Goal: Transaction & Acquisition: Purchase product/service

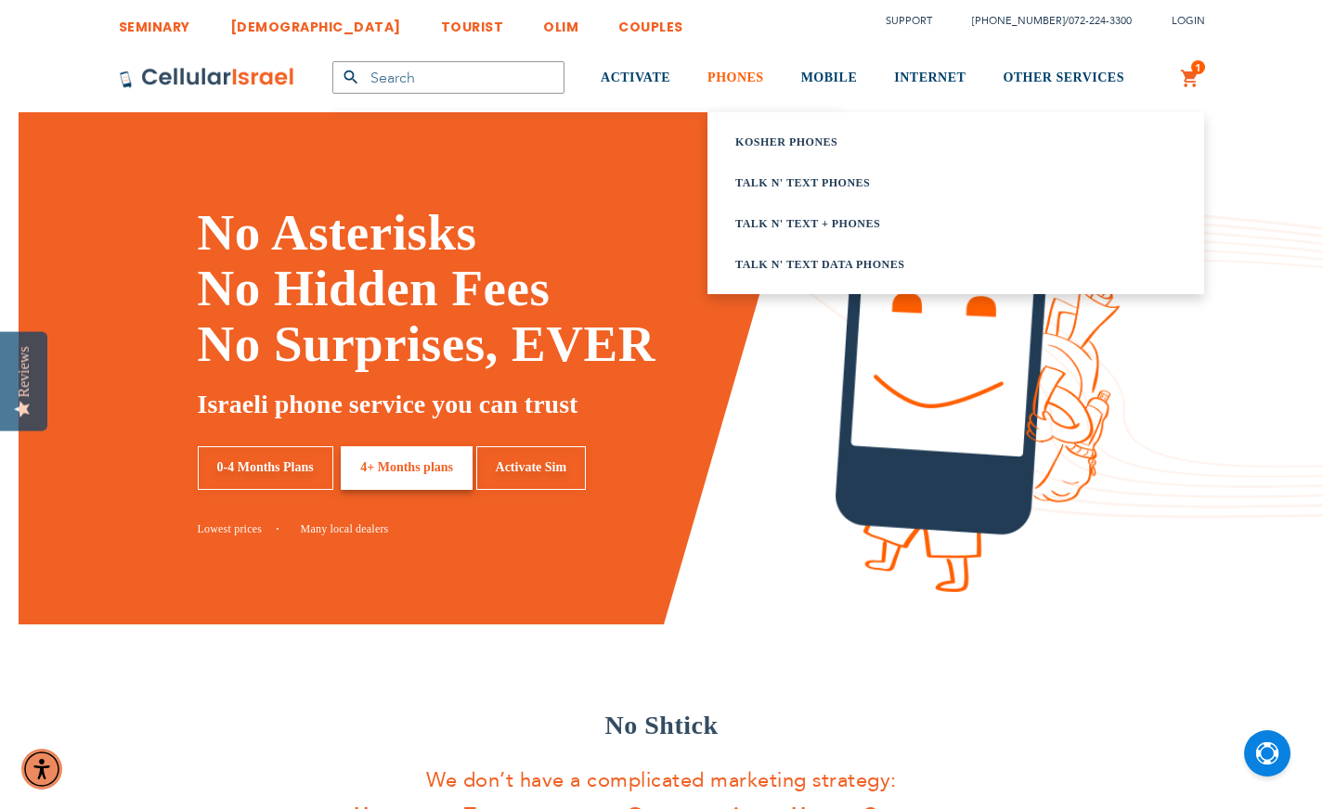
click at [747, 71] on span "PHONES" at bounding box center [735, 78] width 57 height 14
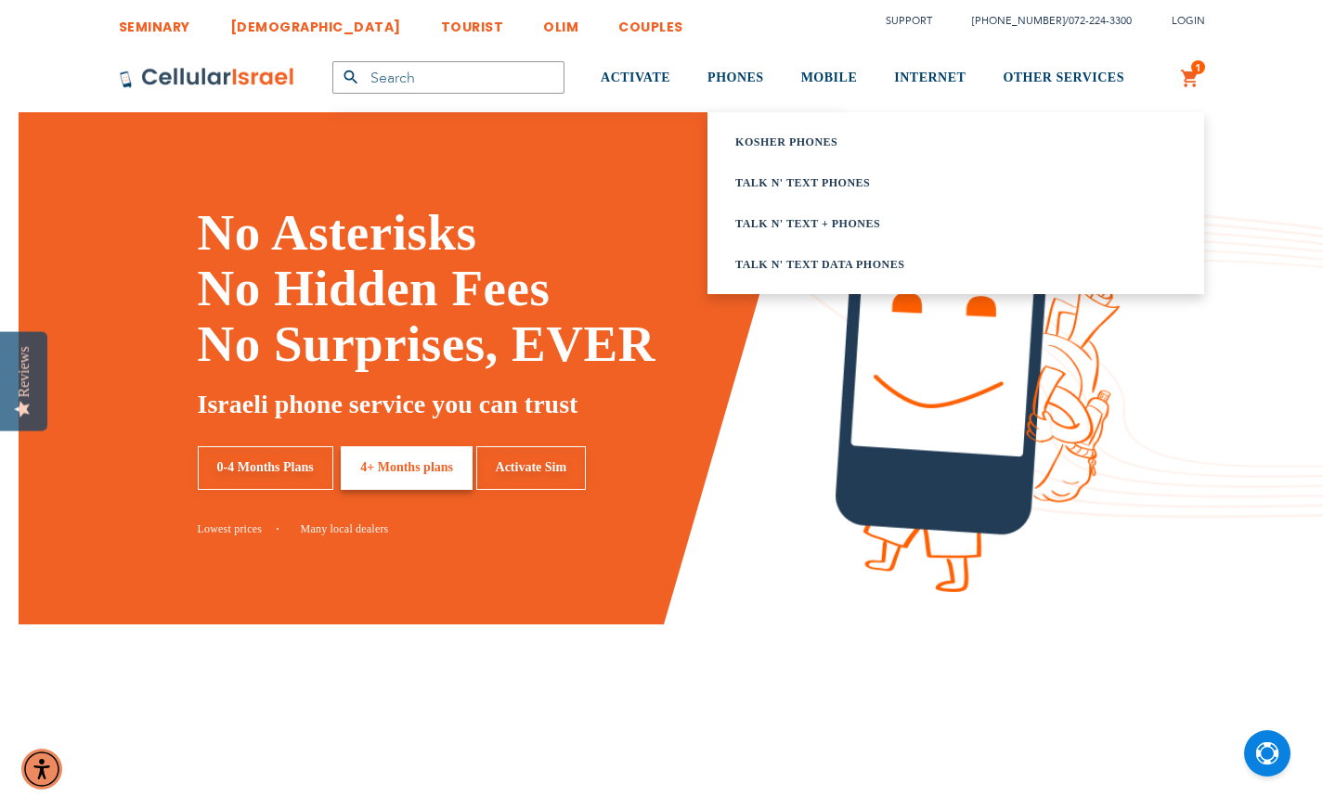
click at [794, 140] on link "Kosher Phones" at bounding box center [932, 142] width 394 height 19
